Goal: Information Seeking & Learning: Learn about a topic

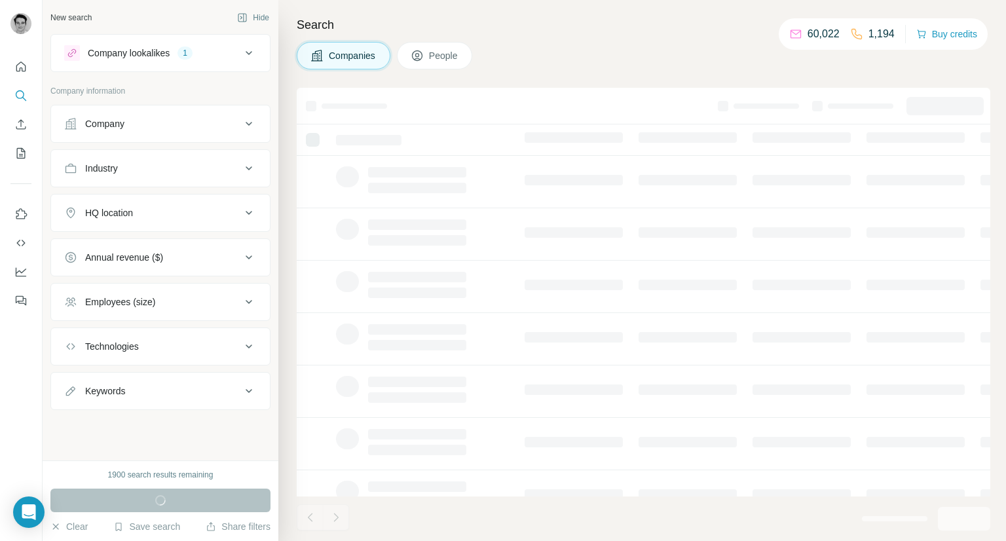
click at [206, 128] on div "Company" at bounding box center [152, 123] width 177 height 13
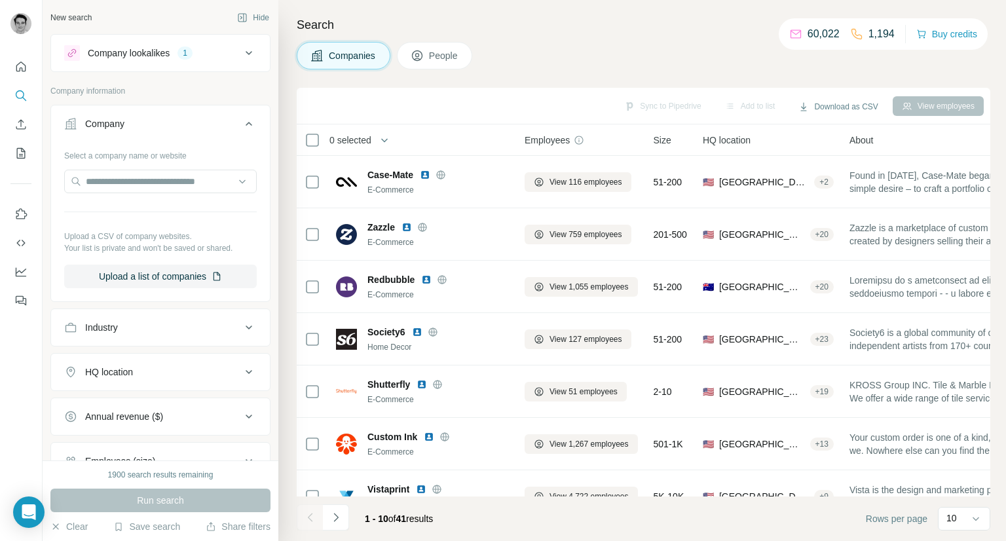
click at [206, 128] on div "Company" at bounding box center [152, 123] width 177 height 13
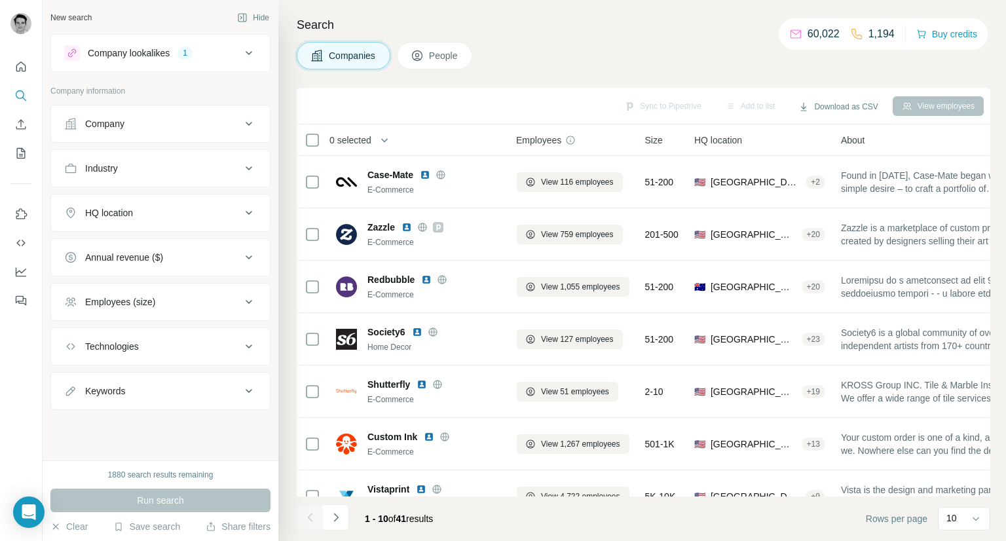
scroll to position [0, 25]
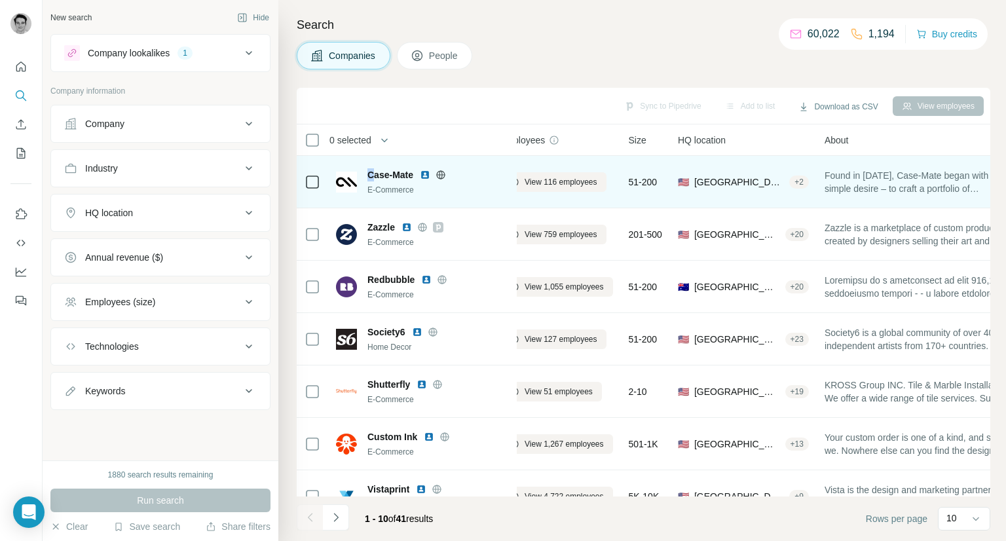
drag, startPoint x: 398, startPoint y: 172, endPoint x: 379, endPoint y: 180, distance: 20.6
click at [371, 179] on span "Case-Mate" at bounding box center [390, 174] width 46 height 13
click at [405, 179] on span "Case-Mate" at bounding box center [390, 174] width 46 height 13
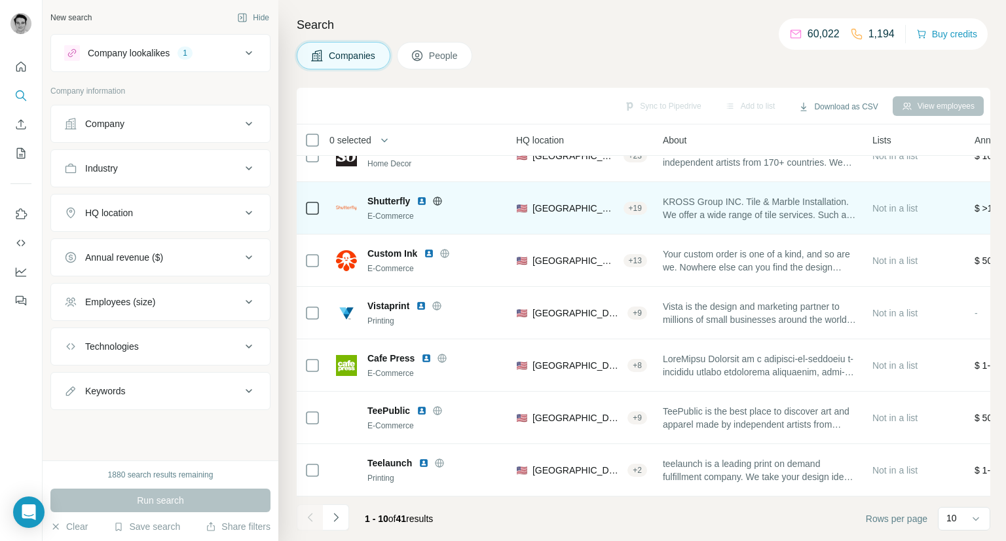
scroll to position [190, 187]
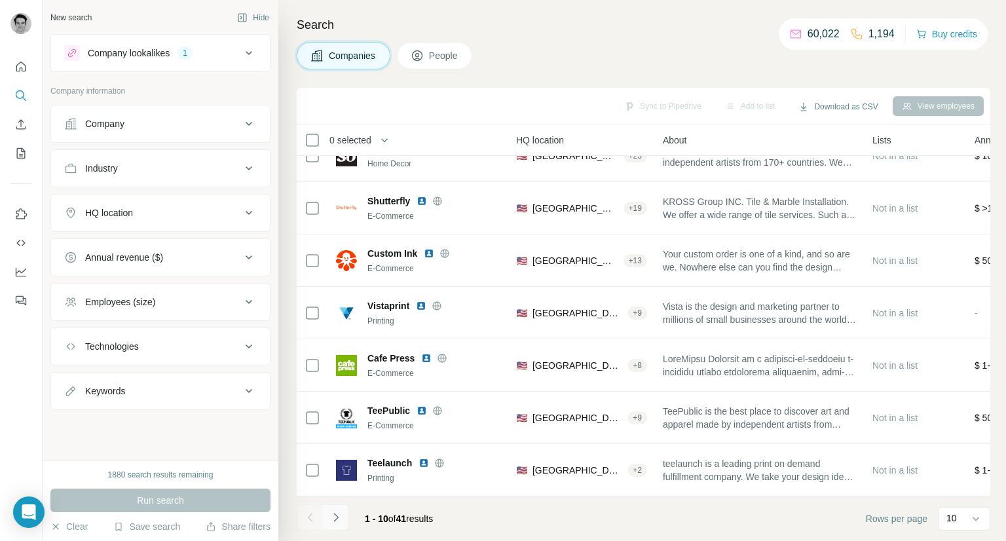
click at [338, 512] on icon "Navigate to next page" at bounding box center [335, 517] width 13 height 13
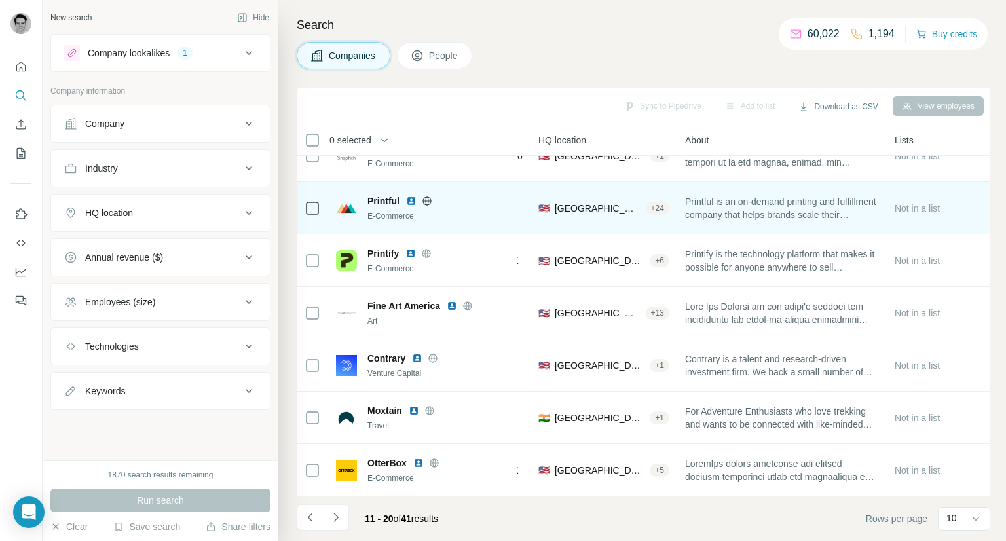
scroll to position [190, 158]
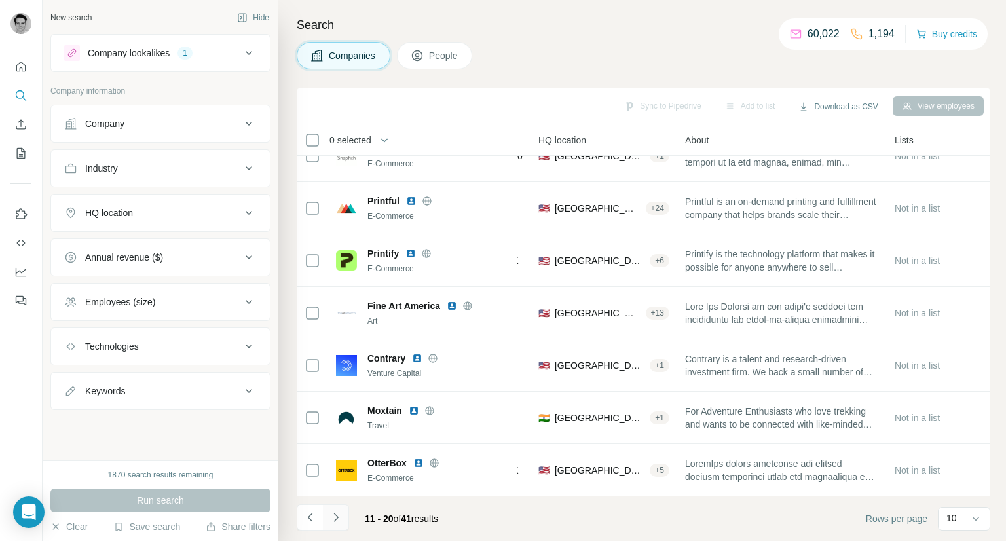
click at [335, 519] on icon "Navigate to next page" at bounding box center [335, 517] width 13 height 13
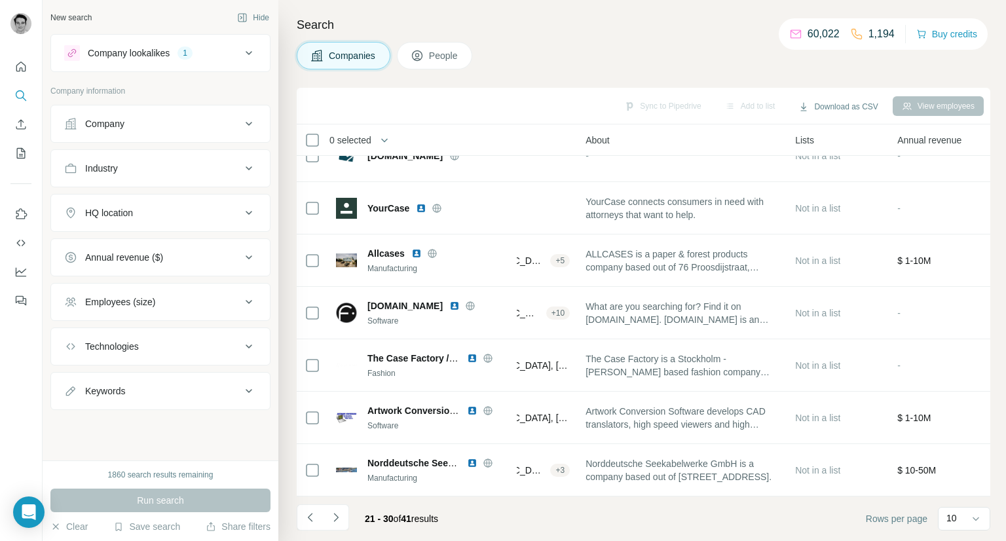
scroll to position [190, 256]
click at [160, 53] on div "Company lookalikes" at bounding box center [129, 53] width 82 height 13
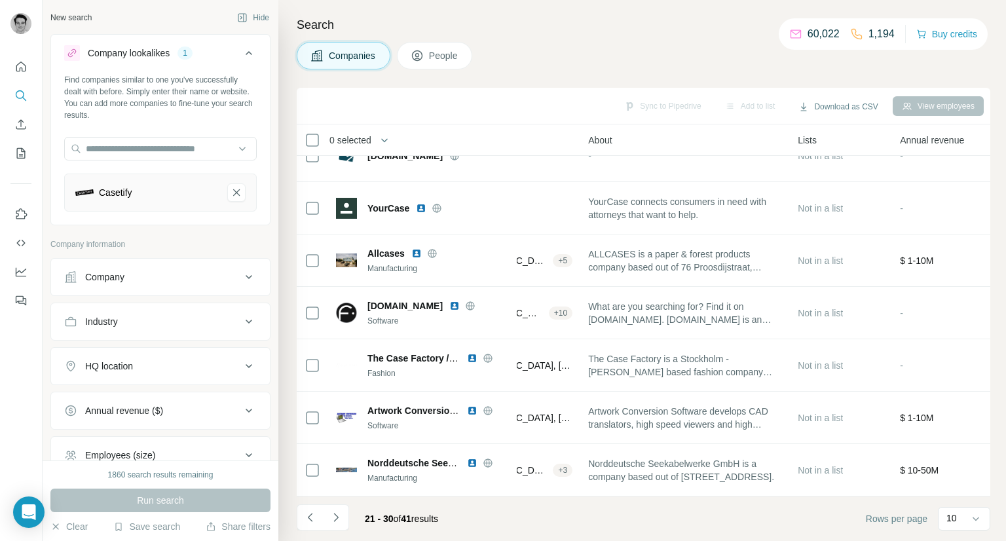
click at [160, 54] on div "Company lookalikes" at bounding box center [129, 53] width 82 height 13
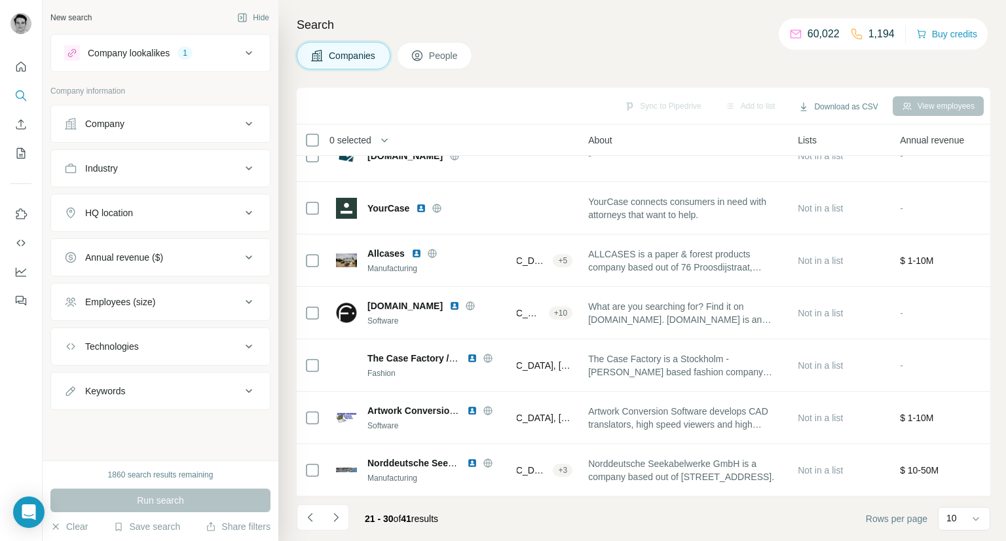
click at [229, 60] on div "Company lookalikes 1" at bounding box center [152, 53] width 177 height 16
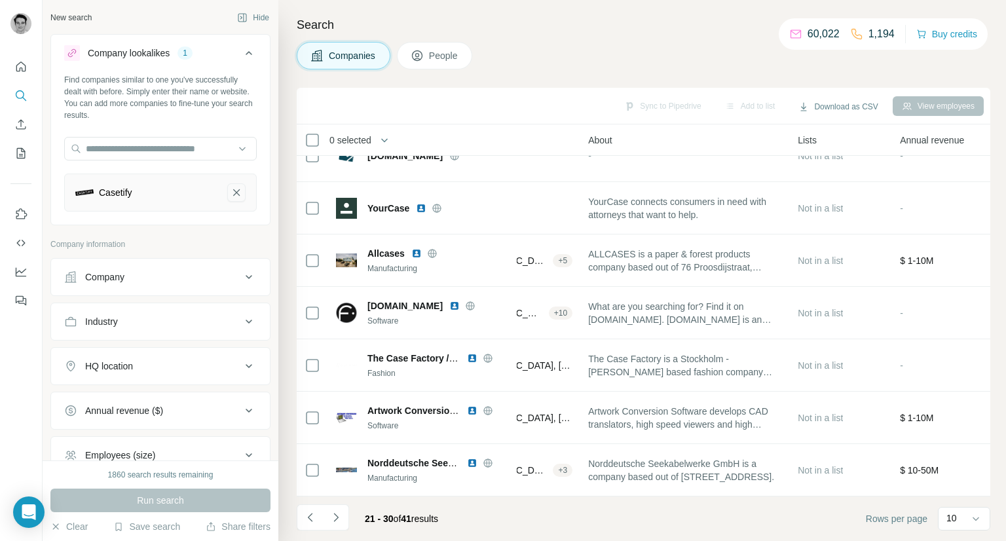
click at [231, 191] on icon "Casetify-remove-button" at bounding box center [237, 192] width 12 height 13
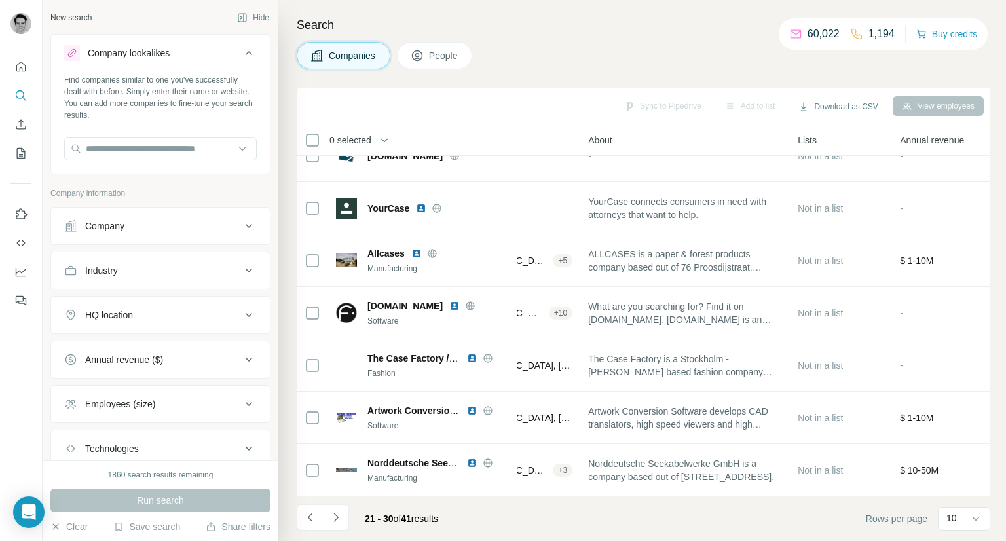
click at [204, 44] on button "Company lookalikes" at bounding box center [160, 55] width 219 height 37
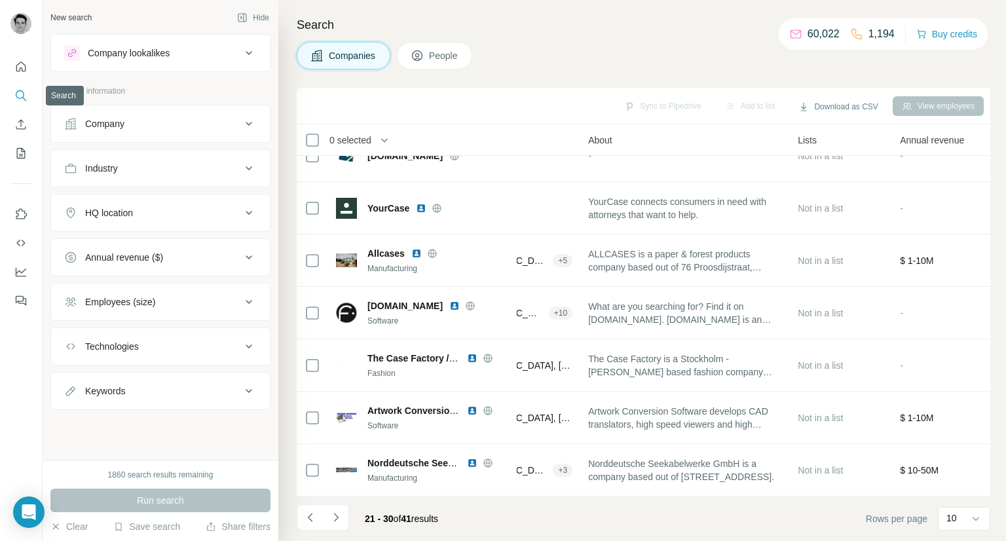
click at [26, 100] on icon "Search" at bounding box center [24, 99] width 4 height 4
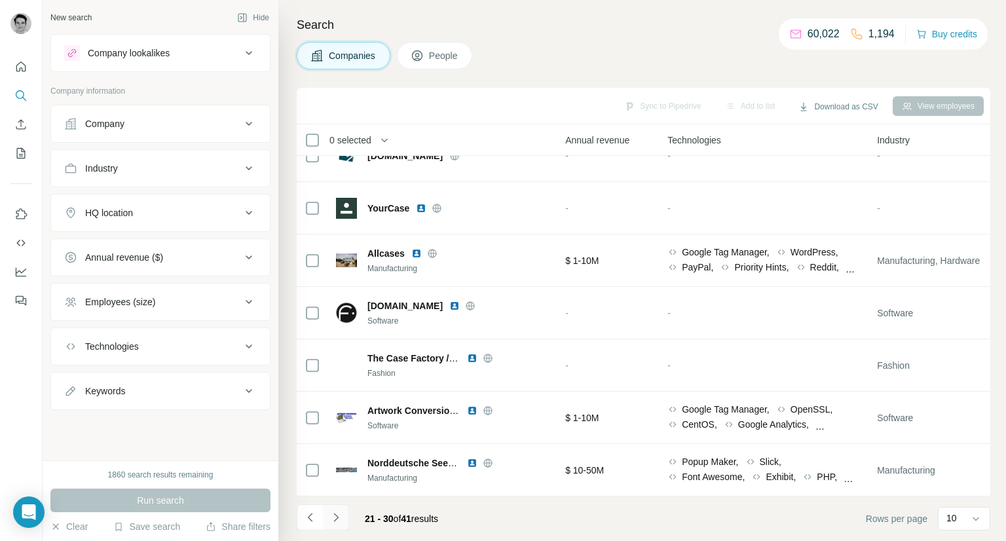
click at [337, 517] on icon "Navigate to next page" at bounding box center [335, 517] width 5 height 9
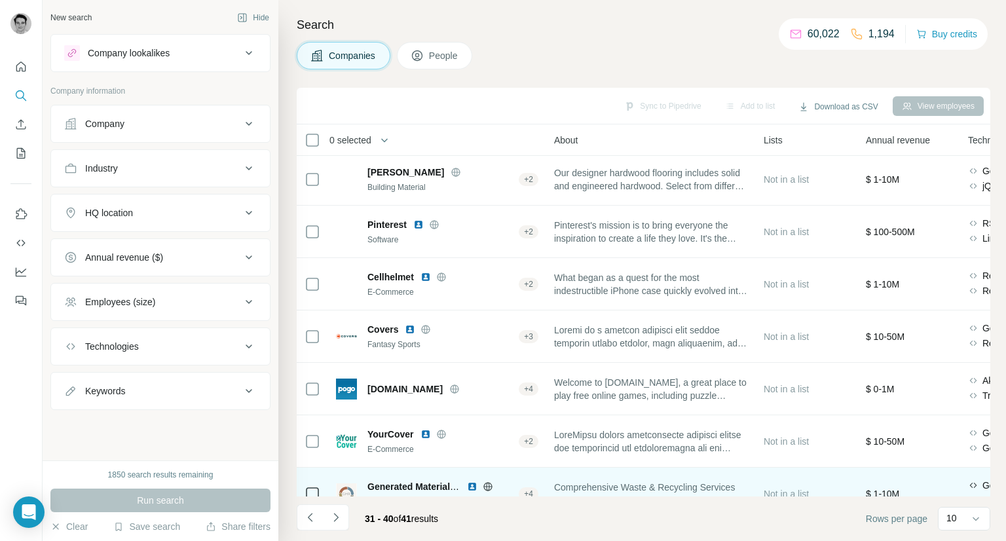
scroll to position [0, 295]
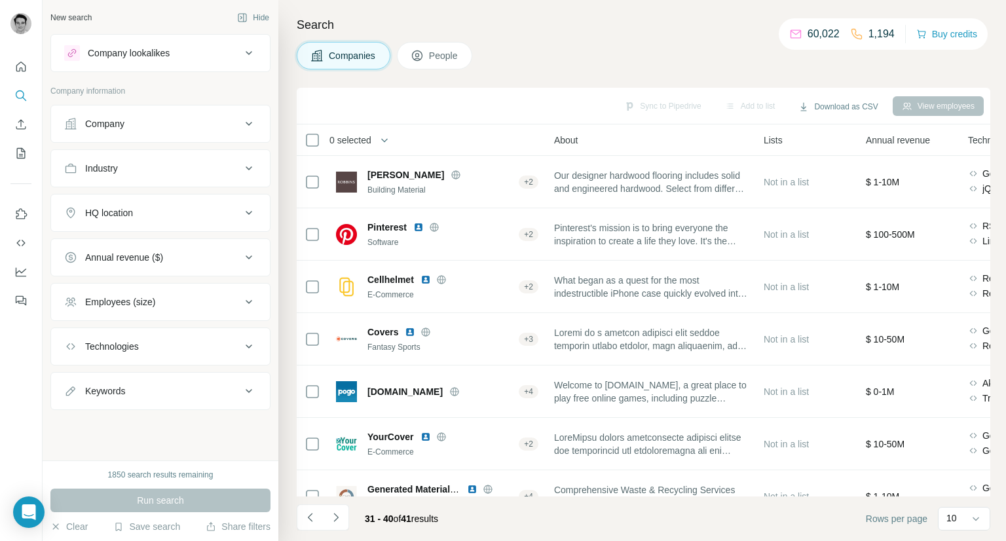
click at [536, 22] on h4 "Search" at bounding box center [644, 25] width 694 height 18
